Goal: Information Seeking & Learning: Learn about a topic

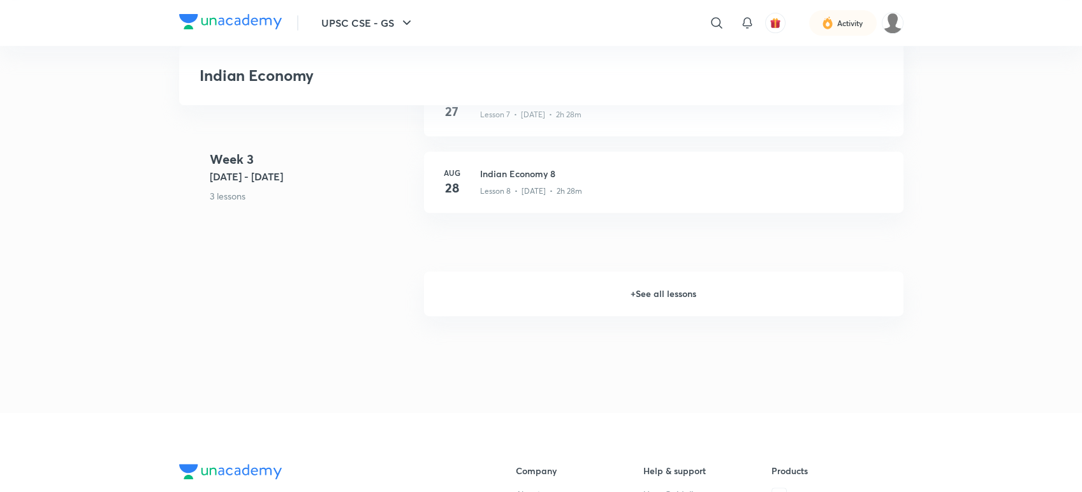
scroll to position [1204, 0]
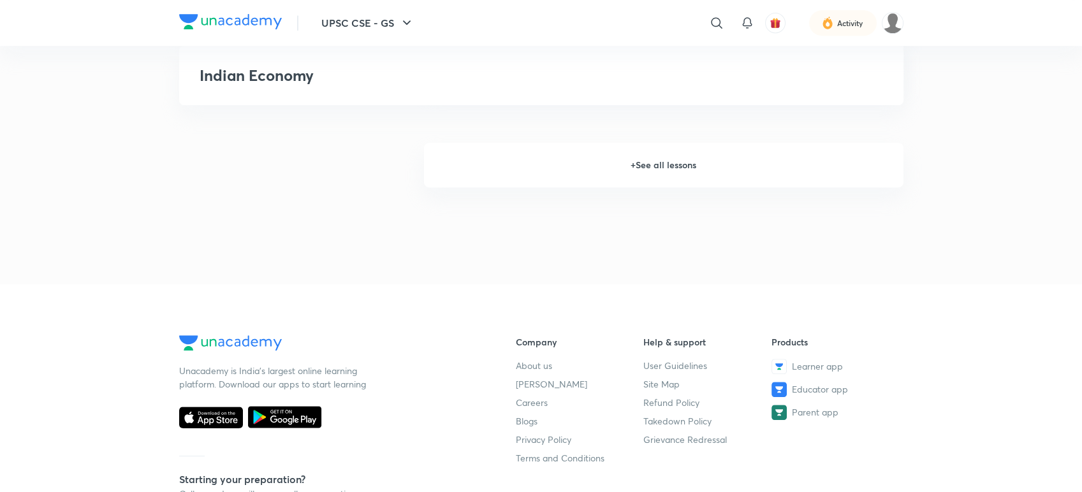
click at [679, 161] on h6 "+ See all lessons" at bounding box center [663, 165] width 479 height 45
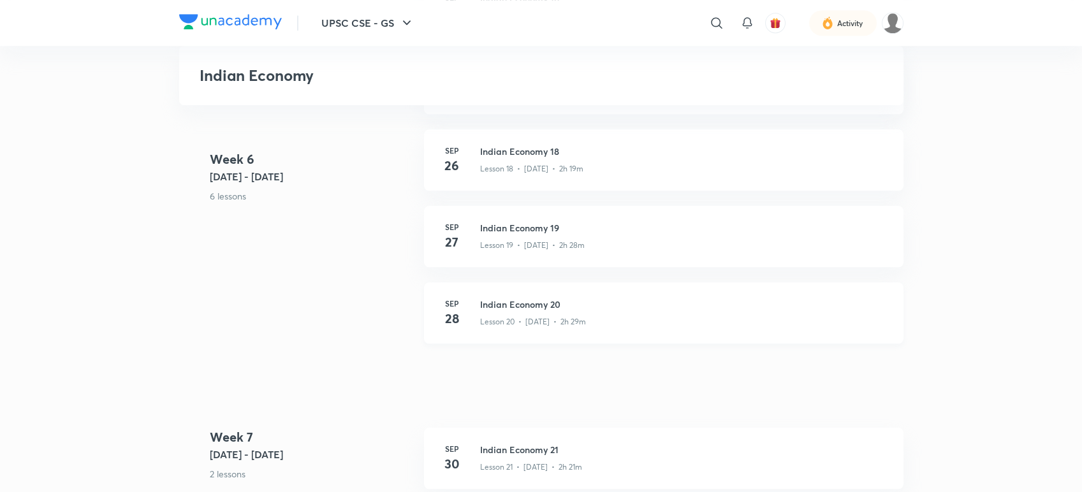
scroll to position [2054, 0]
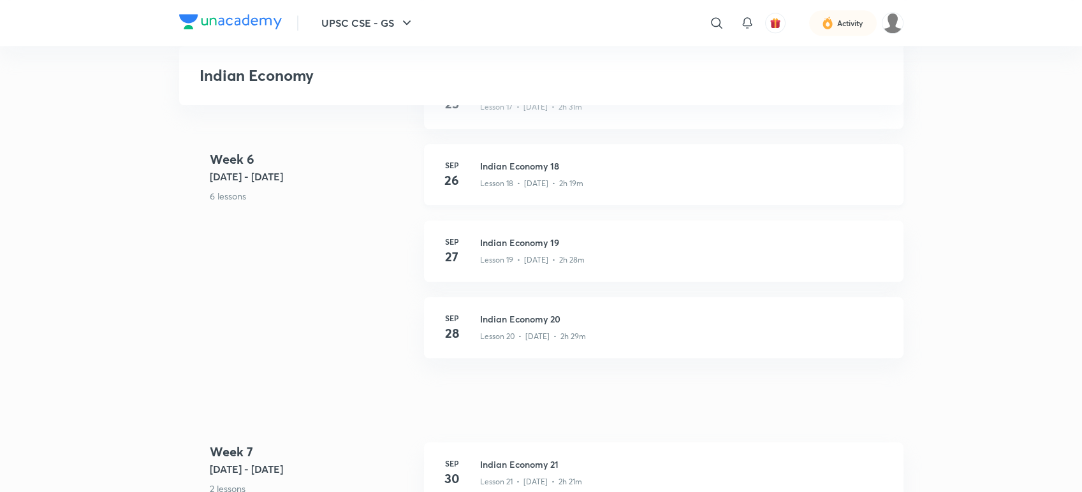
click at [597, 167] on h3 "Indian Economy 18" at bounding box center [684, 165] width 408 height 13
click at [536, 320] on h3 "Indian Economy 20" at bounding box center [684, 318] width 408 height 13
